Goal: Information Seeking & Learning: Understand process/instructions

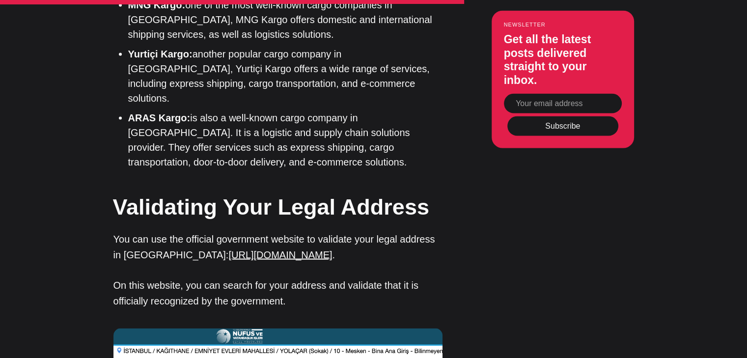
scroll to position [1979, 0]
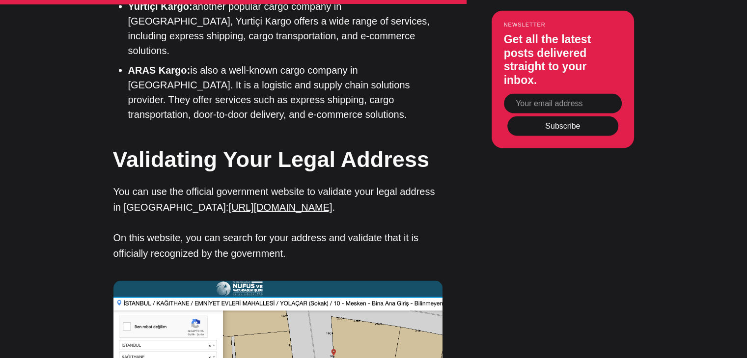
drag, startPoint x: 749, startPoint y: 33, endPoint x: 754, endPoint y: 207, distance: 173.9
click at [746, 207] on html "Citizenship Residency Insurance Real Estate Pricing Sign in Become a subscriber…" at bounding box center [373, 51] width 747 height 4061
click at [268, 202] on link "[URL][DOMAIN_NAME]" at bounding box center [280, 207] width 104 height 11
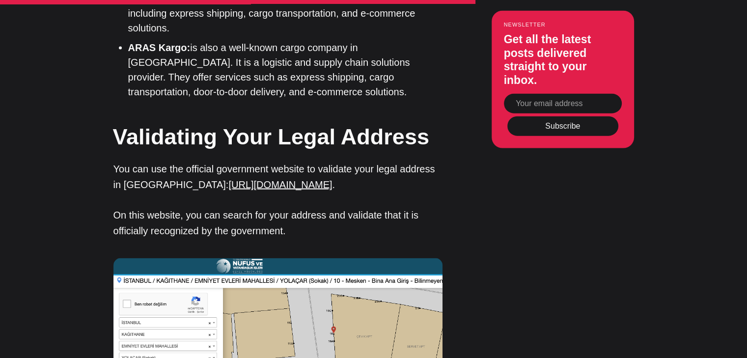
scroll to position [2006, 0]
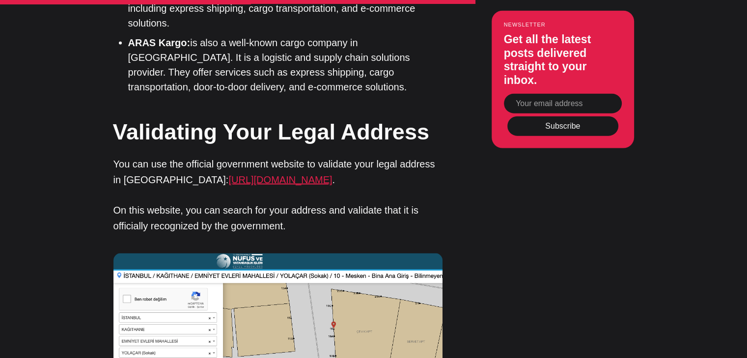
click at [332, 174] on link "[URL][DOMAIN_NAME]" at bounding box center [280, 179] width 104 height 11
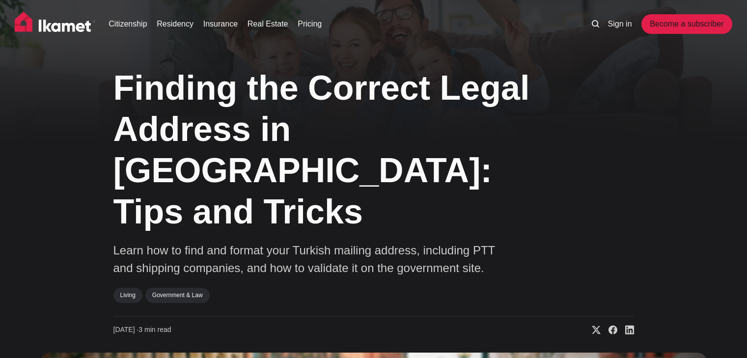
scroll to position [2006, 0]
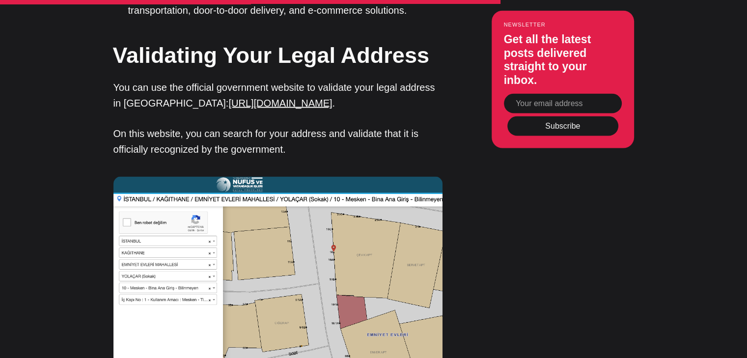
scroll to position [2083, 0]
